Goal: Find specific page/section: Find specific page/section

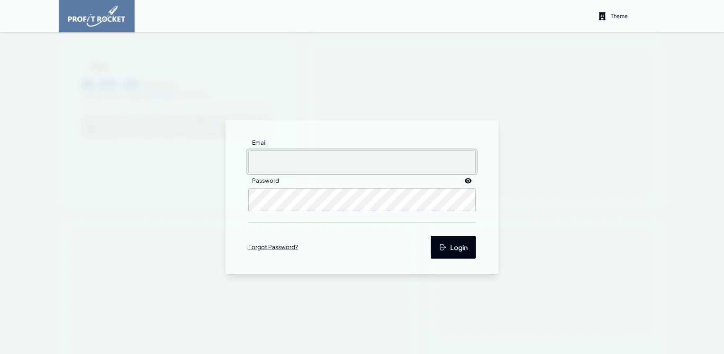
type input "[EMAIL_ADDRESS][DOMAIN_NAME]"
click at [444, 244] on button "Login" at bounding box center [453, 247] width 45 height 23
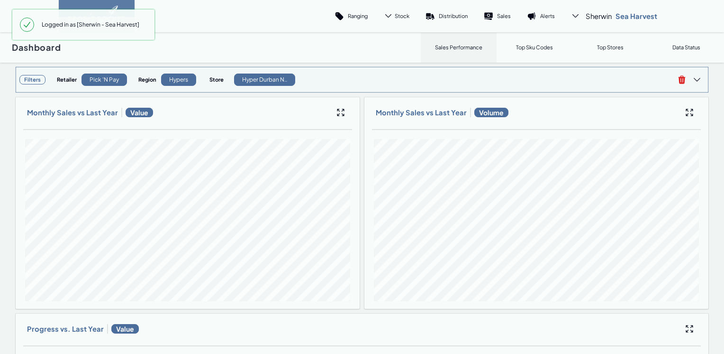
click at [31, 80] on h3 "Filters" at bounding box center [32, 79] width 26 height 9
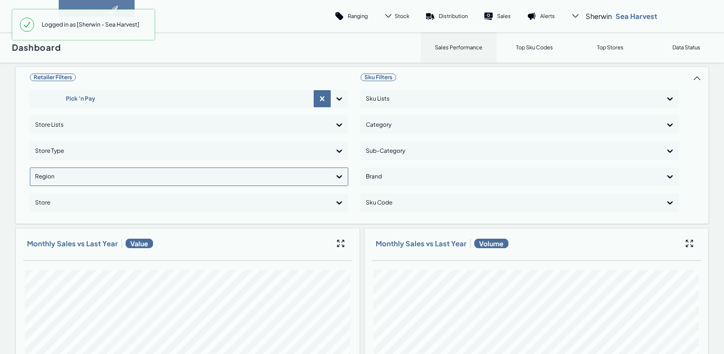
click at [337, 175] on icon at bounding box center [340, 176] width 6 height 3
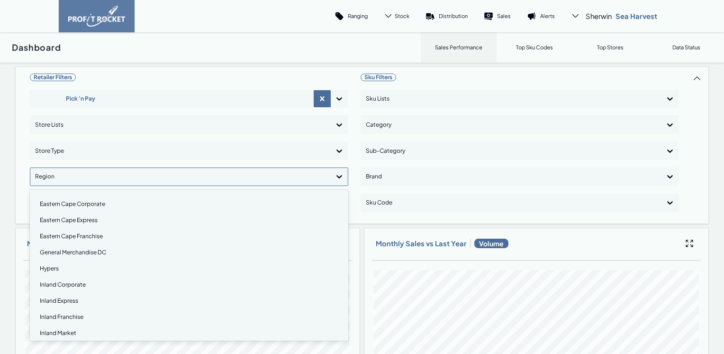
scroll to position [47, 0]
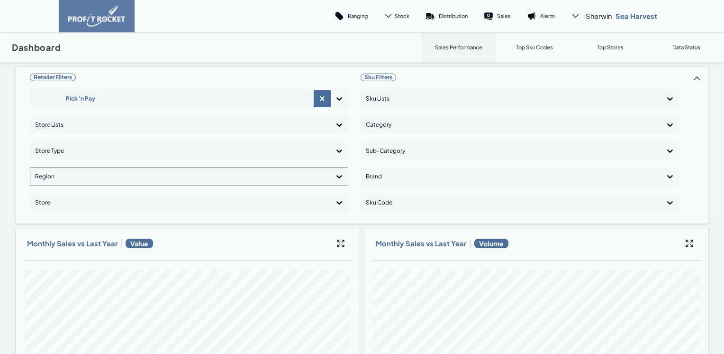
click at [331, 176] on div at bounding box center [339, 176] width 17 height 17
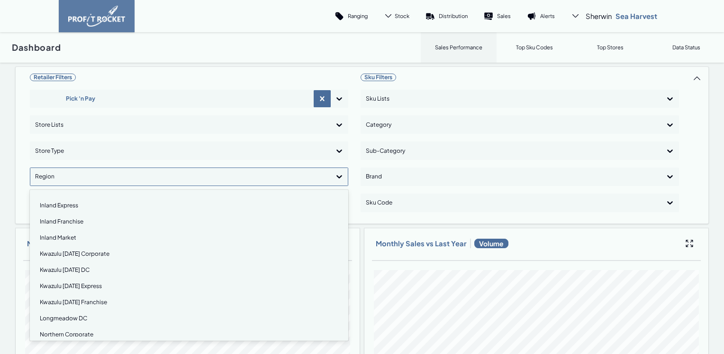
scroll to position [142, 0]
click at [51, 253] on div "Kwazulu [DATE] Franchise" at bounding box center [189, 255] width 310 height 16
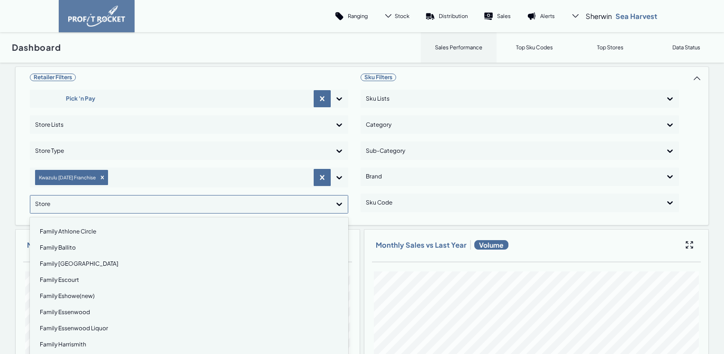
click at [337, 206] on icon at bounding box center [339, 203] width 9 height 9
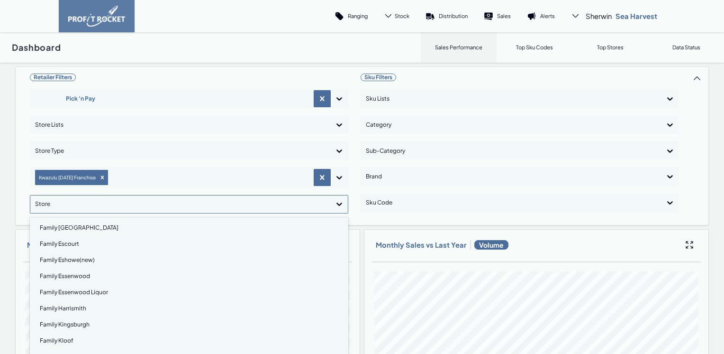
scroll to position [0, 0]
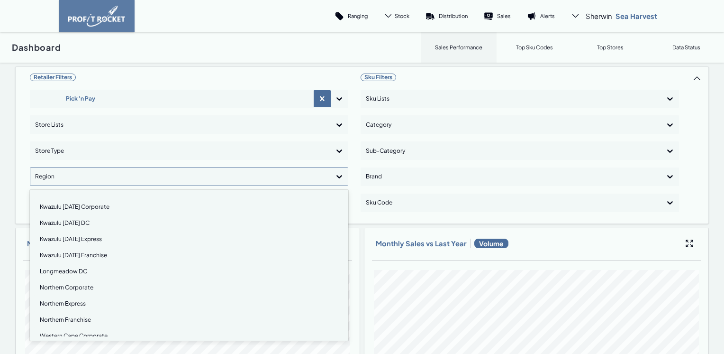
scroll to position [95, 0]
click at [64, 251] on div "Kwazulu [DATE] Corporate" at bounding box center [189, 254] width 310 height 16
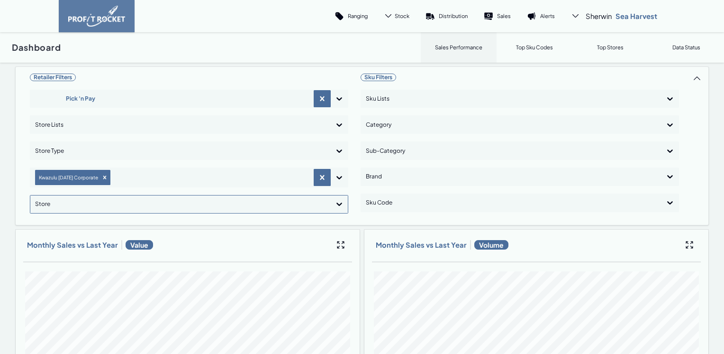
click at [337, 203] on icon at bounding box center [340, 204] width 6 height 3
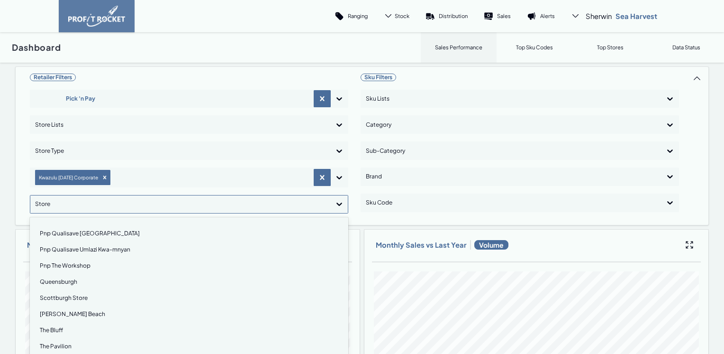
scroll to position [273, 0]
click at [80, 246] on div "Pnp Qualisave [GEOGRAPHIC_DATA]" at bounding box center [189, 248] width 310 height 16
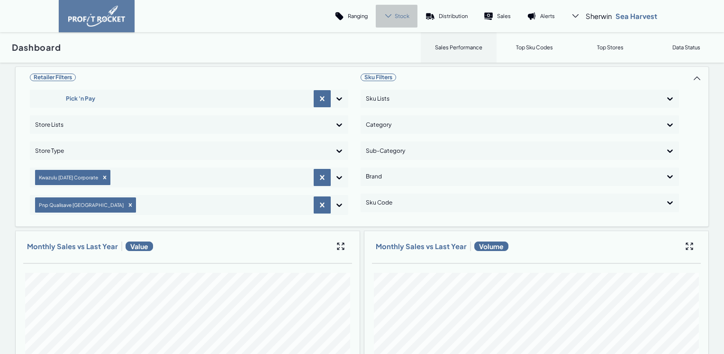
click at [400, 18] on span "Stock" at bounding box center [402, 15] width 15 height 7
click at [397, 63] on p "Cover" at bounding box center [394, 65] width 16 height 7
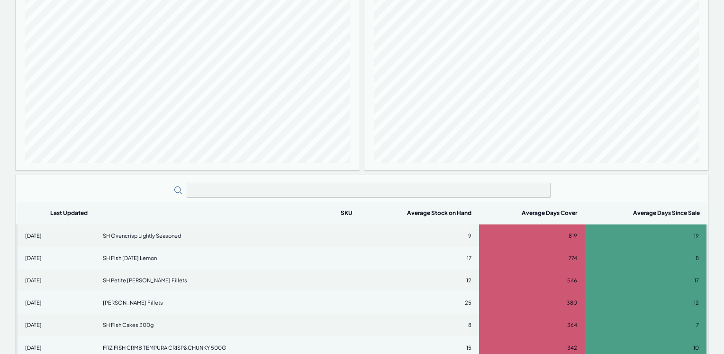
scroll to position [142, 0]
